Goal: Task Accomplishment & Management: Use online tool/utility

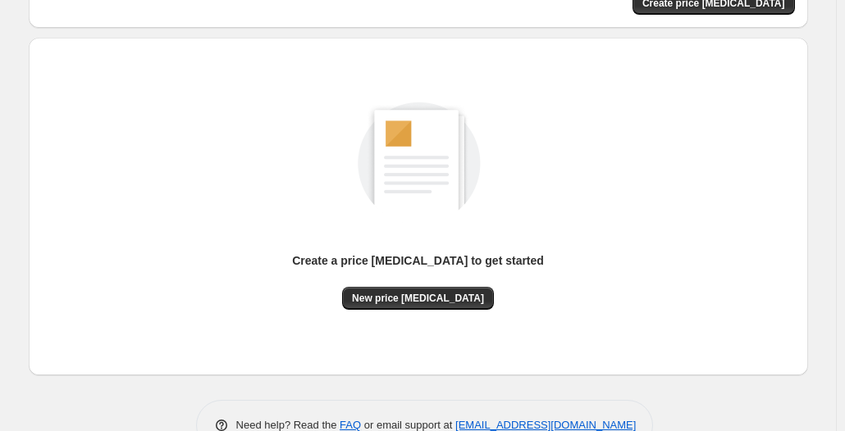
scroll to position [183, 0]
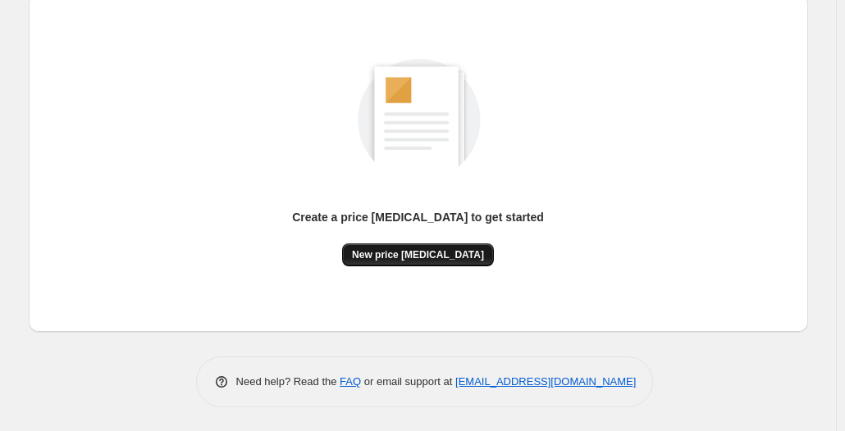
click at [432, 257] on span "New price change job" at bounding box center [418, 254] width 132 height 13
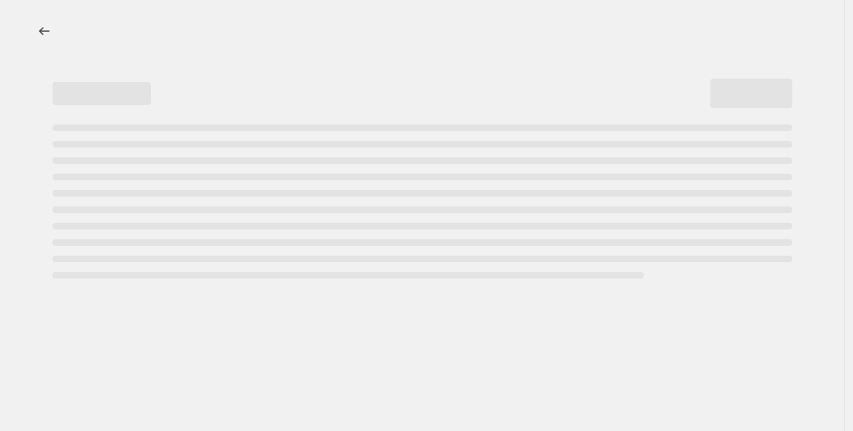
select select "percentage"
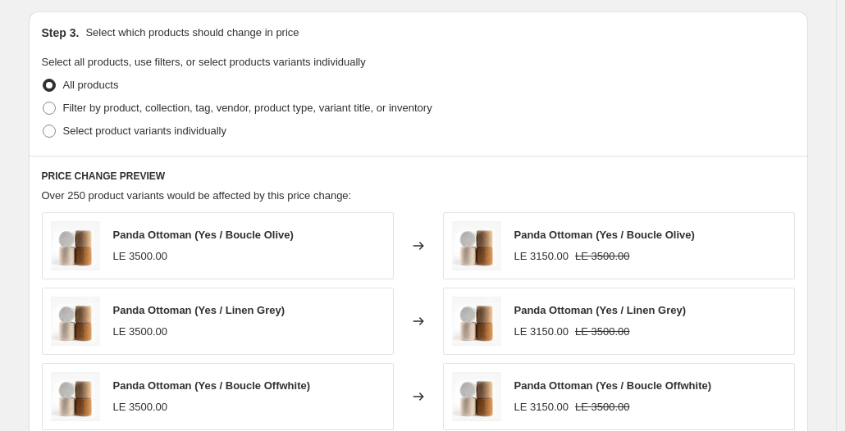
scroll to position [738, 0]
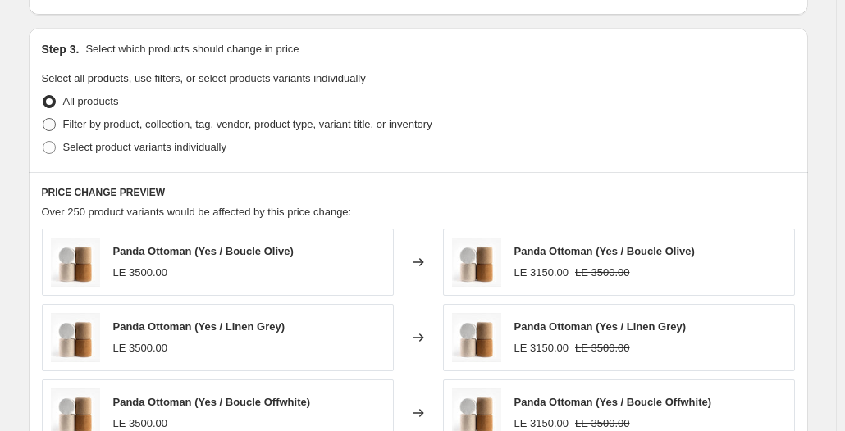
click at [109, 126] on span "Filter by product, collection, tag, vendor, product type, variant title, or inv…" at bounding box center [247, 124] width 369 height 12
click at [43, 119] on input "Filter by product, collection, tag, vendor, product type, variant title, or inv…" at bounding box center [43, 118] width 1 height 1
radio input "true"
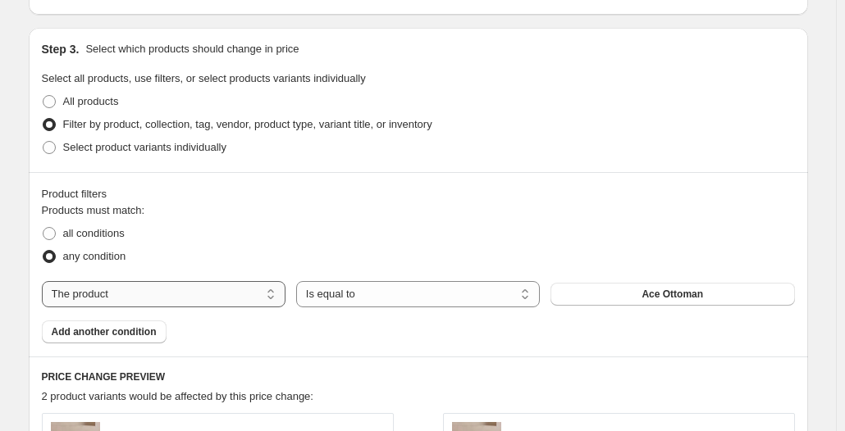
click at [129, 306] on select "The product The product's collection The product's tag The product's vendor The…" at bounding box center [164, 294] width 244 height 26
click at [129, 297] on select "The product The product's collection The product's tag The product's vendor The…" at bounding box center [164, 294] width 244 height 26
click at [348, 296] on select "Is equal to Is not equal to" at bounding box center [418, 294] width 244 height 26
click at [97, 233] on span "all conditions" at bounding box center [93, 233] width 61 height 12
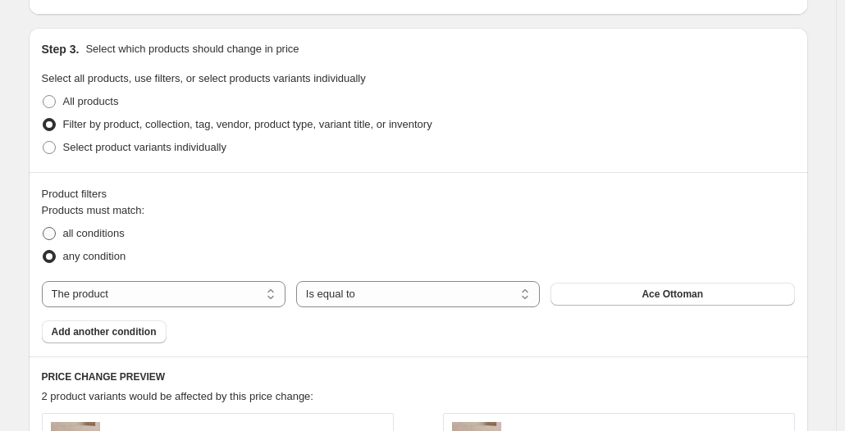
click at [43, 228] on input "all conditions" at bounding box center [43, 227] width 1 height 1
radio input "true"
click at [84, 260] on span "any condition" at bounding box center [94, 256] width 63 height 12
click at [43, 251] on input "any condition" at bounding box center [43, 250] width 1 height 1
radio input "true"
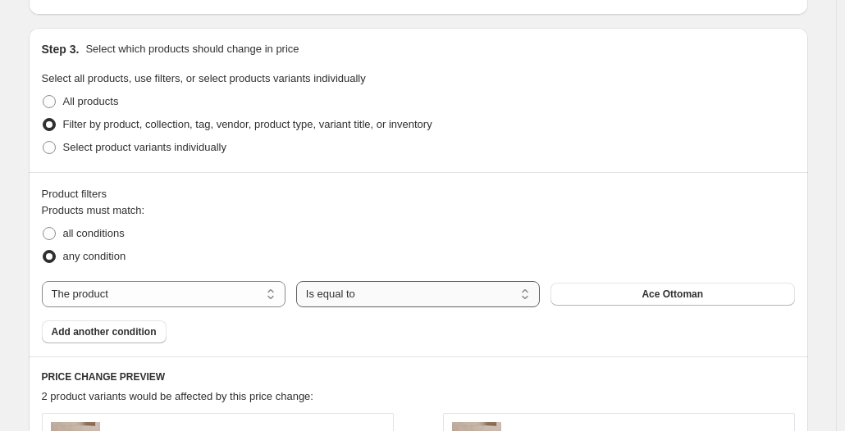
click at [530, 299] on select "Is equal to Is not equal to" at bounding box center [418, 294] width 244 height 26
click at [622, 298] on button "Ace Ottoman" at bounding box center [672, 294] width 244 height 23
click at [180, 285] on select "The product The product's collection The product's tag The product's vendor The…" at bounding box center [164, 294] width 244 height 26
select select "collection"
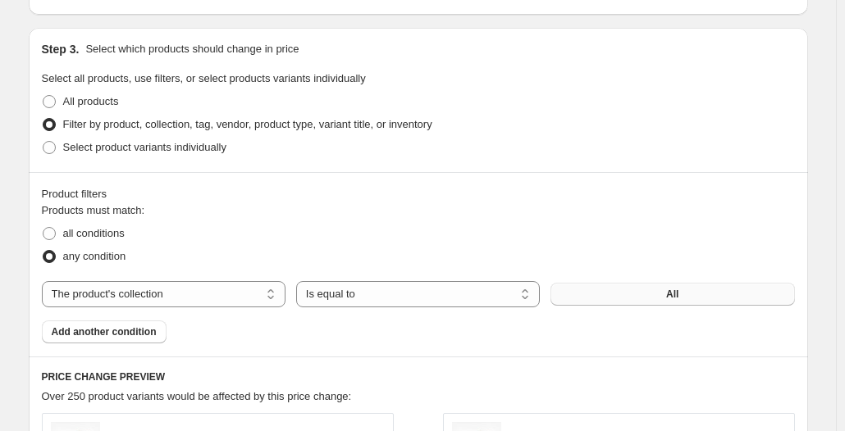
click at [657, 297] on button "All" at bounding box center [672, 294] width 244 height 23
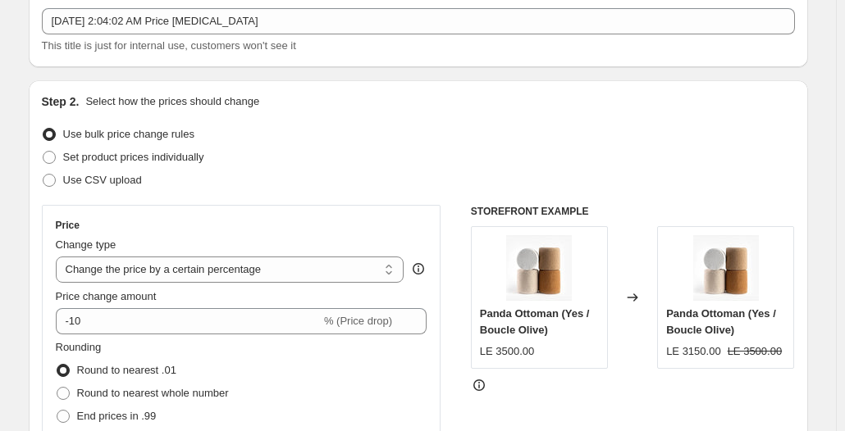
scroll to position [162, 0]
